Goal: Check status

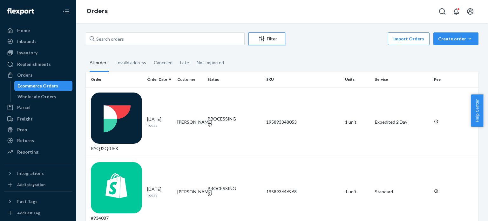
click at [273, 39] on div "Filter" at bounding box center [267, 39] width 36 height 6
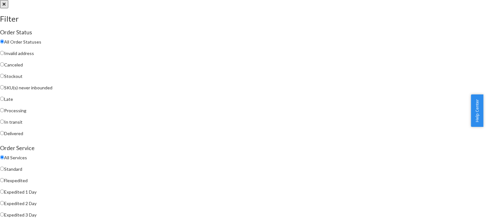
click at [26, 112] on span "Processing" at bounding box center [15, 110] width 22 height 5
click at [4, 112] on input "Processing" at bounding box center [2, 110] width 4 height 4
radio input "true"
radio input "false"
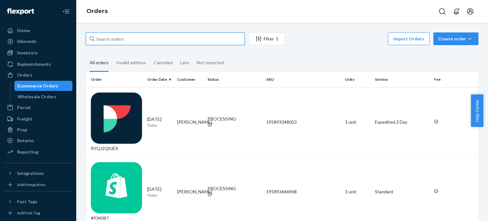
click at [239, 42] on input "text" at bounding box center [165, 38] width 159 height 13
paste input "[PERSON_NAME]"
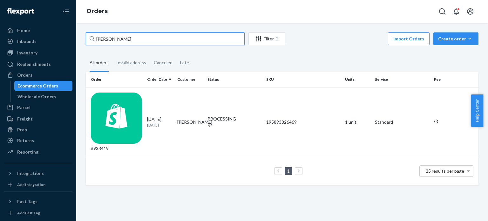
click at [224, 40] on input "[PERSON_NAME]" at bounding box center [165, 38] width 159 height 13
paste input "[PERSON_NAME]"
click at [192, 41] on input "[PERSON_NAME]" at bounding box center [165, 38] width 159 height 13
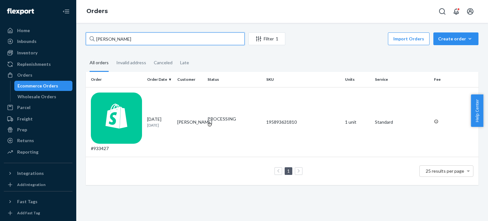
click at [192, 41] on input "[PERSON_NAME]" at bounding box center [165, 38] width 159 height 13
paste input "[PERSON_NAME]"
click at [170, 43] on input "[PERSON_NAME]" at bounding box center [165, 38] width 159 height 13
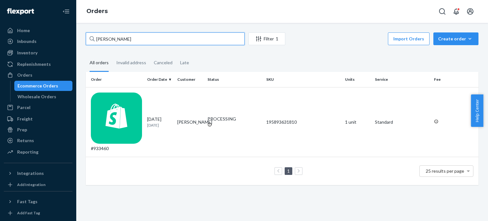
click at [170, 43] on input "[PERSON_NAME]" at bounding box center [165, 38] width 159 height 13
paste input "[PERSON_NAME]"
click at [177, 40] on input "[PERSON_NAME]" at bounding box center [165, 38] width 159 height 13
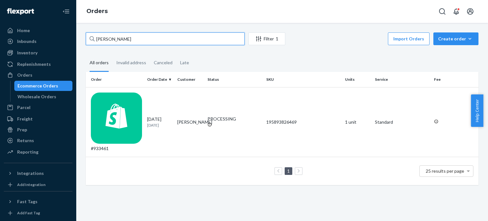
paste input "[PERSON_NAME]"
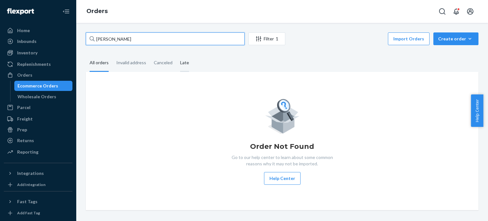
type input "[PERSON_NAME]"
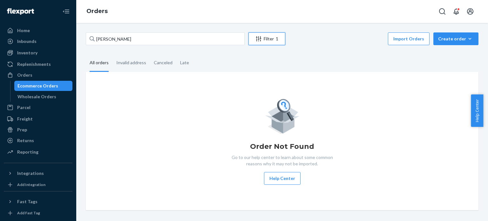
click at [269, 41] on div "Filter 1" at bounding box center [267, 39] width 36 height 6
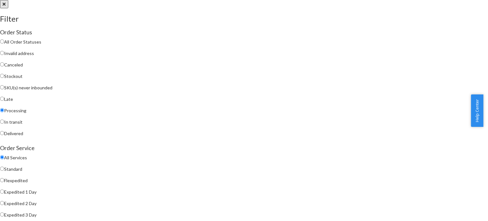
click at [41, 44] on span "All Order Statuses" at bounding box center [22, 41] width 37 height 5
click at [4, 44] on input "All Order Statuses" at bounding box center [2, 41] width 4 height 4
radio input "true"
radio input "false"
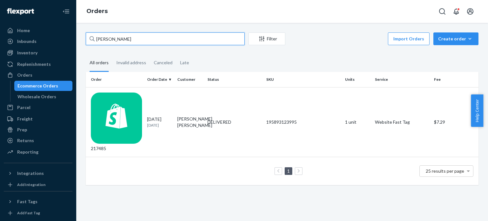
click at [189, 40] on input "[PERSON_NAME]" at bounding box center [165, 38] width 159 height 13
paste input "[PERSON_NAME]"
click at [184, 43] on input "[PERSON_NAME]" at bounding box center [165, 38] width 159 height 13
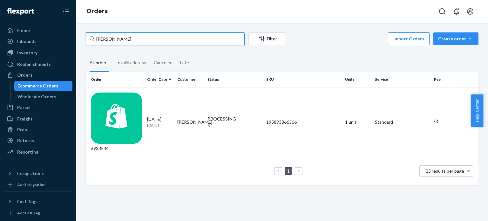
click at [184, 42] on input "[PERSON_NAME]" at bounding box center [165, 38] width 159 height 13
paste input "[PERSON_NAME]"
click at [197, 42] on input "[PERSON_NAME]" at bounding box center [165, 38] width 159 height 13
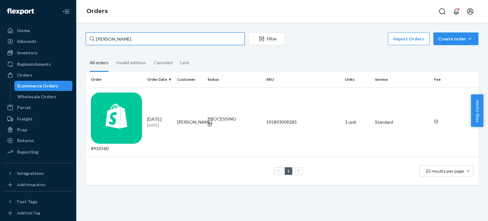
click at [197, 42] on input "[PERSON_NAME]" at bounding box center [165, 38] width 159 height 13
paste input "[PERSON_NAME]"
click at [200, 43] on input "[PERSON_NAME]" at bounding box center [165, 38] width 159 height 13
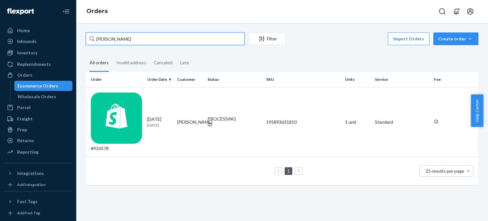
paste input "[PERSON_NAME]"
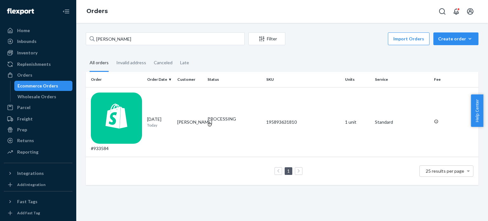
click at [190, 47] on div "[PERSON_NAME] Filter Import Orders Create order Ecommerce order Removal order A…" at bounding box center [282, 108] width 402 height 153
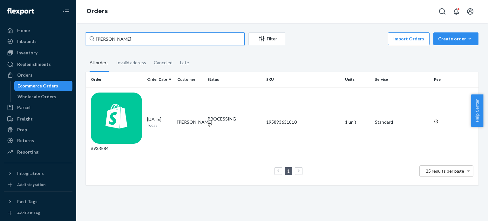
click at [193, 40] on input "[PERSON_NAME]" at bounding box center [165, 38] width 159 height 13
paste input "[PERSON_NAME]"
click at [174, 39] on input "[PERSON_NAME]" at bounding box center [165, 38] width 159 height 13
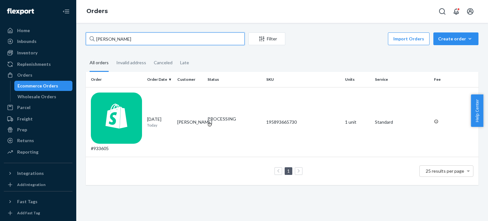
click at [174, 39] on input "[PERSON_NAME]" at bounding box center [165, 38] width 159 height 13
paste input "[PERSON_NAME]"
click at [185, 39] on input "[PERSON_NAME]" at bounding box center [165, 38] width 159 height 13
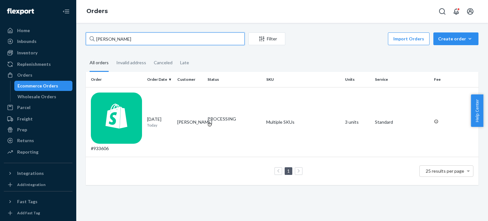
click at [185, 39] on input "[PERSON_NAME]" at bounding box center [165, 38] width 159 height 13
paste input "[PERSON_NAME]"
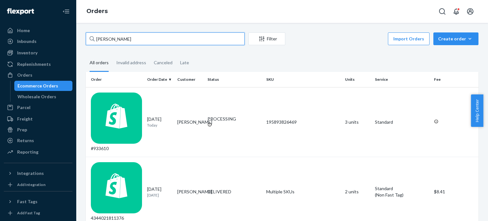
click at [176, 43] on input "[PERSON_NAME]" at bounding box center [165, 38] width 159 height 13
paste input "[PERSON_NAME]"
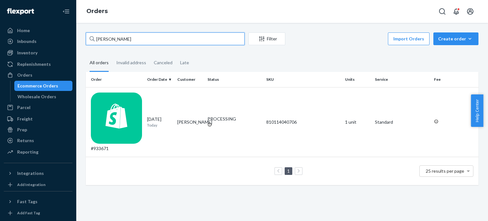
click at [193, 41] on input "[PERSON_NAME]" at bounding box center [165, 38] width 159 height 13
paste input "[PERSON_NAME]"
click at [198, 40] on input "[PERSON_NAME]" at bounding box center [165, 38] width 159 height 13
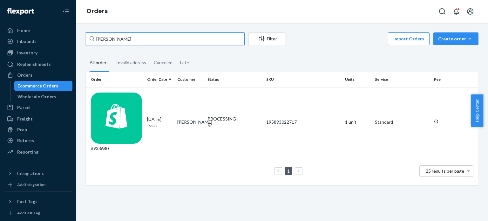
click at [198, 39] on input "[PERSON_NAME]" at bounding box center [165, 38] width 159 height 13
paste input "[PERSON_NAME]"
click at [230, 41] on input "[PERSON_NAME]" at bounding box center [165, 38] width 159 height 13
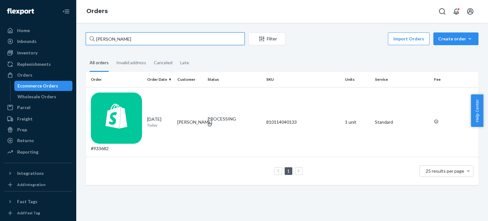
click at [230, 41] on input "[PERSON_NAME]" at bounding box center [165, 38] width 159 height 13
paste input "yleesa Sok"
click at [216, 38] on input "Dyleesa Sok" at bounding box center [165, 38] width 159 height 13
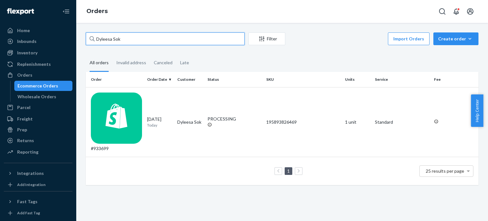
paste input "[PERSON_NAME]"
click at [212, 39] on input "[PERSON_NAME]" at bounding box center [165, 38] width 159 height 13
paste input "[PERSON_NAME]"
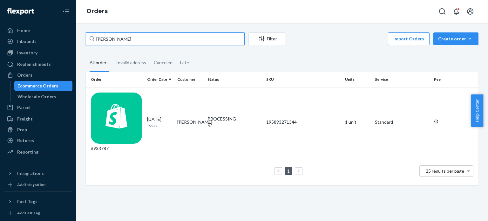
click at [179, 40] on input "[PERSON_NAME]" at bounding box center [165, 38] width 159 height 13
paste input "[PERSON_NAME]"
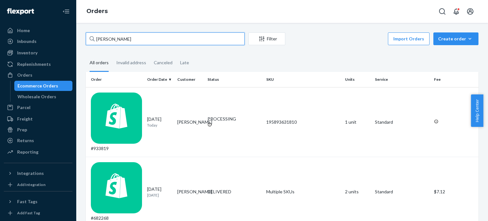
click at [211, 42] on input "[PERSON_NAME]" at bounding box center [165, 38] width 159 height 13
paste input "[PERSON_NAME]"
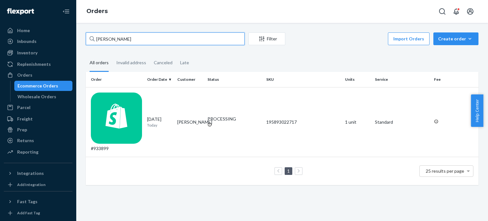
click at [215, 38] on input "[PERSON_NAME]" at bounding box center [165, 38] width 159 height 13
paste input "[PERSON_NAME]"
click at [202, 40] on input "[PERSON_NAME]" at bounding box center [165, 38] width 159 height 13
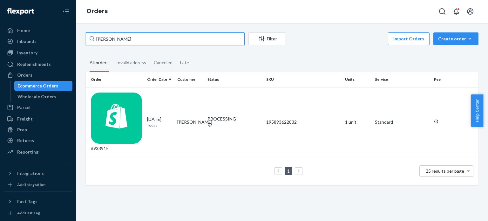
click at [202, 40] on input "[PERSON_NAME]" at bounding box center [165, 38] width 159 height 13
paste input "[PERSON_NAME]"
click at [195, 38] on input "[PERSON_NAME]" at bounding box center [165, 38] width 159 height 13
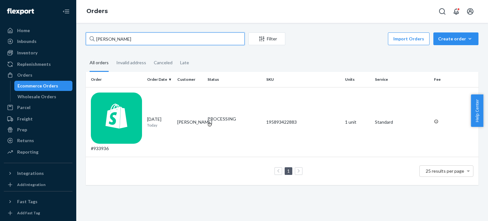
click at [195, 38] on input "[PERSON_NAME]" at bounding box center [165, 38] width 159 height 13
paste input "[PERSON_NAME]"
type input "[PERSON_NAME]"
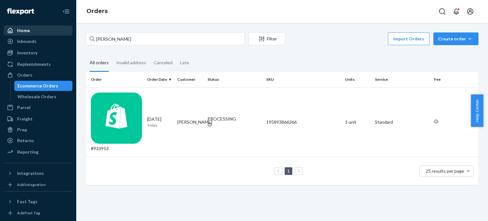
click at [25, 29] on div "Home" at bounding box center [23, 30] width 13 height 6
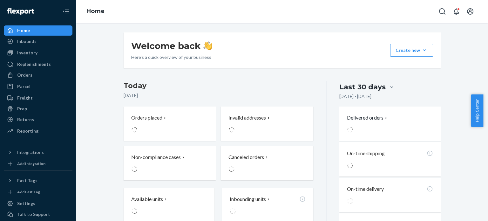
click at [25, 29] on div "Home" at bounding box center [23, 30] width 13 height 6
